Goal: Find contact information: Find contact information

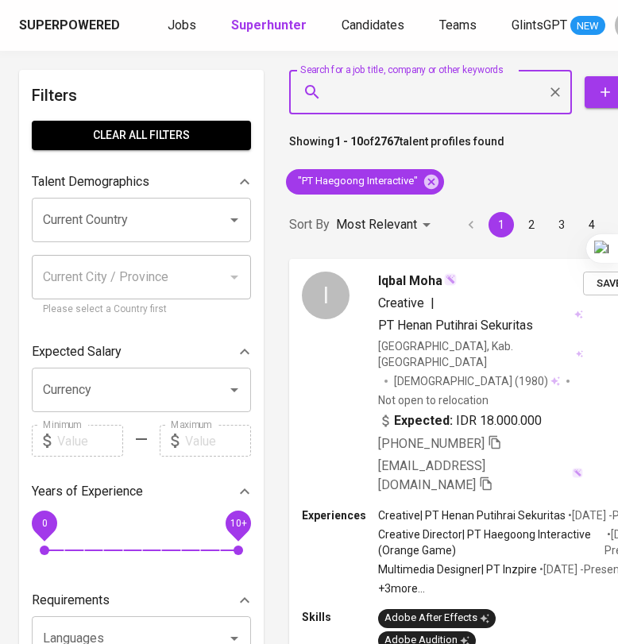
scroll to position [0, 46]
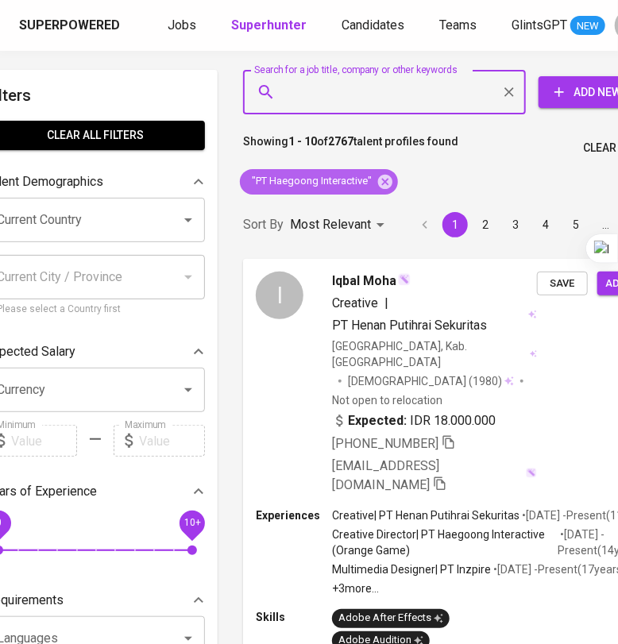
drag, startPoint x: 392, startPoint y: 188, endPoint x: 349, endPoint y: 92, distance: 105.2
click at [392, 188] on icon at bounding box center [384, 181] width 17 height 17
click at [349, 92] on input "Search for a job title, company or other keywords" at bounding box center [388, 92] width 213 height 30
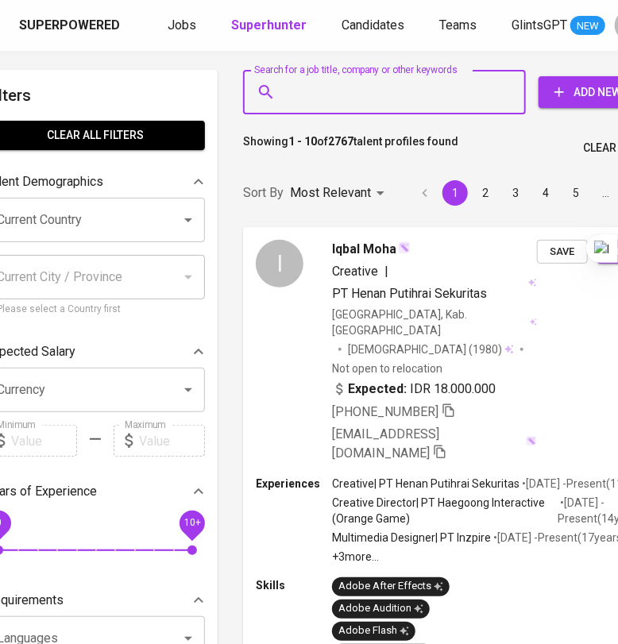
paste input "[EMAIL_ADDRESS][DOMAIN_NAME]"
type input "[EMAIL_ADDRESS][DOMAIN_NAME]"
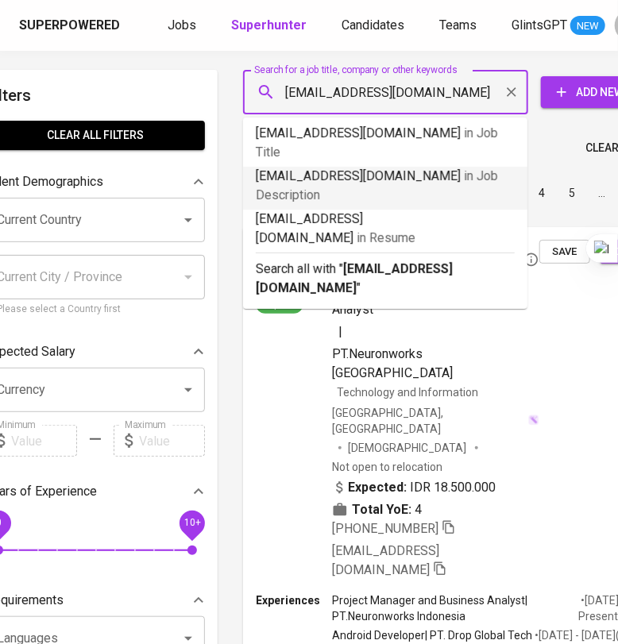
click at [368, 261] on b "[EMAIL_ADDRESS][DOMAIN_NAME]" at bounding box center [354, 278] width 197 height 34
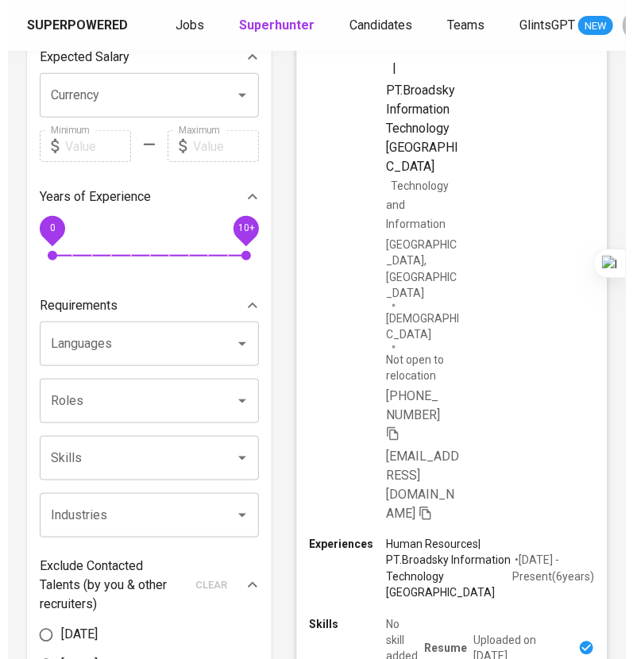
scroll to position [298, 0]
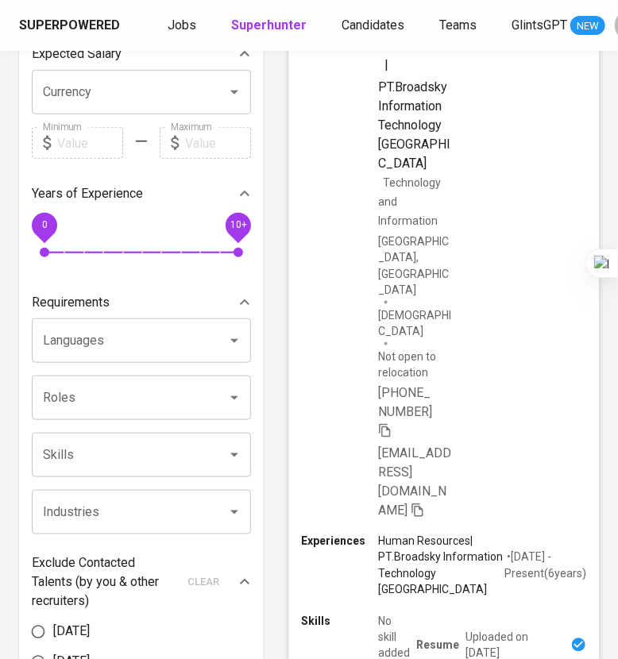
click at [385, 384] on span "[PHONE_NUMBER]" at bounding box center [408, 412] width 60 height 57
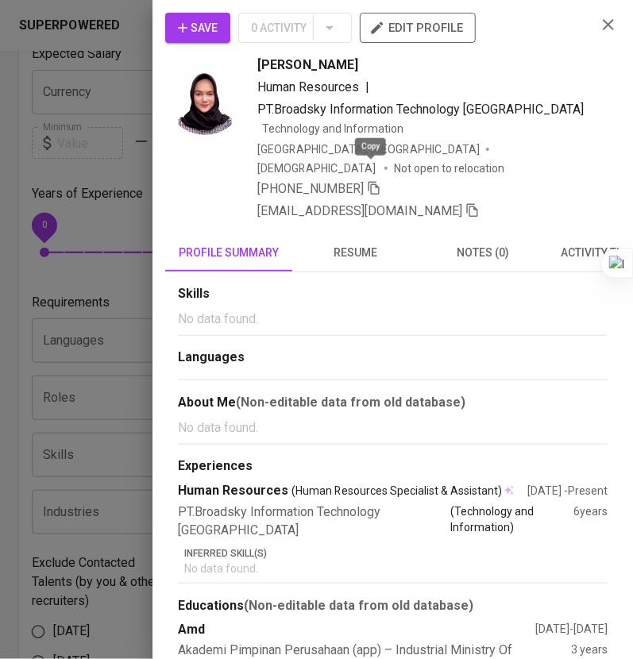
click at [370, 181] on icon "button" at bounding box center [374, 188] width 14 height 14
